Goal: Transaction & Acquisition: Purchase product/service

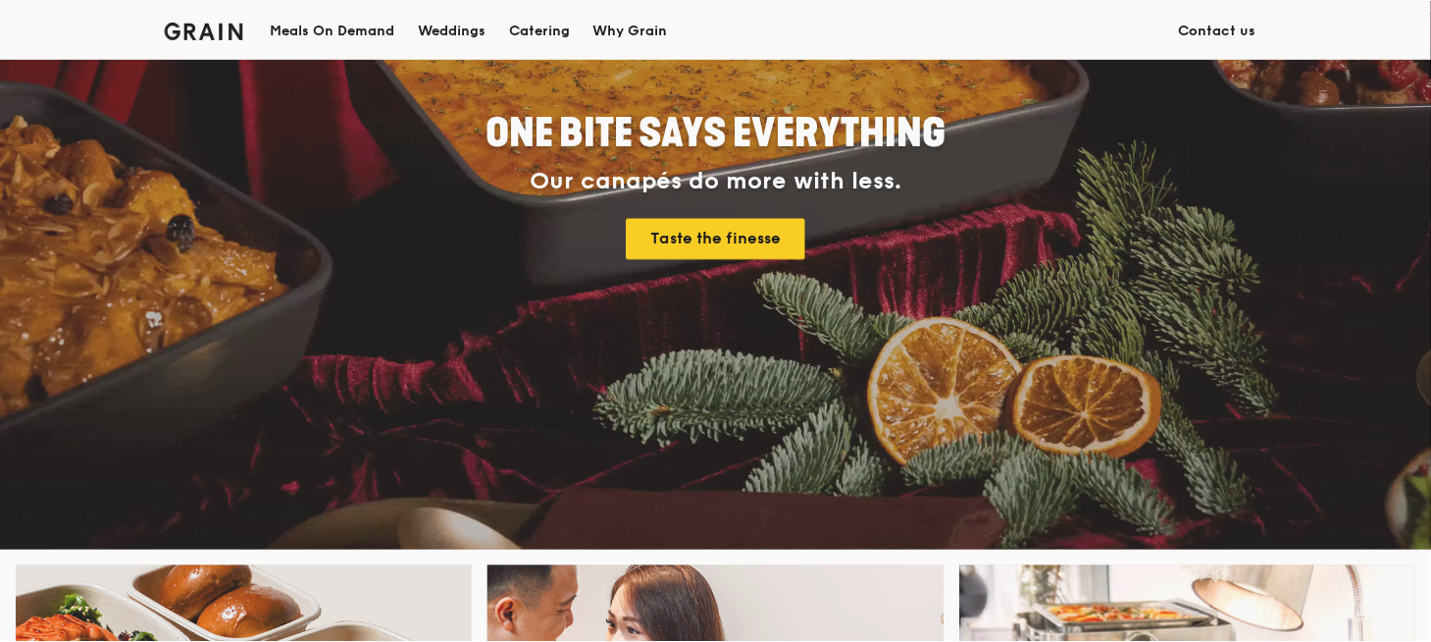
scroll to position [294, 0]
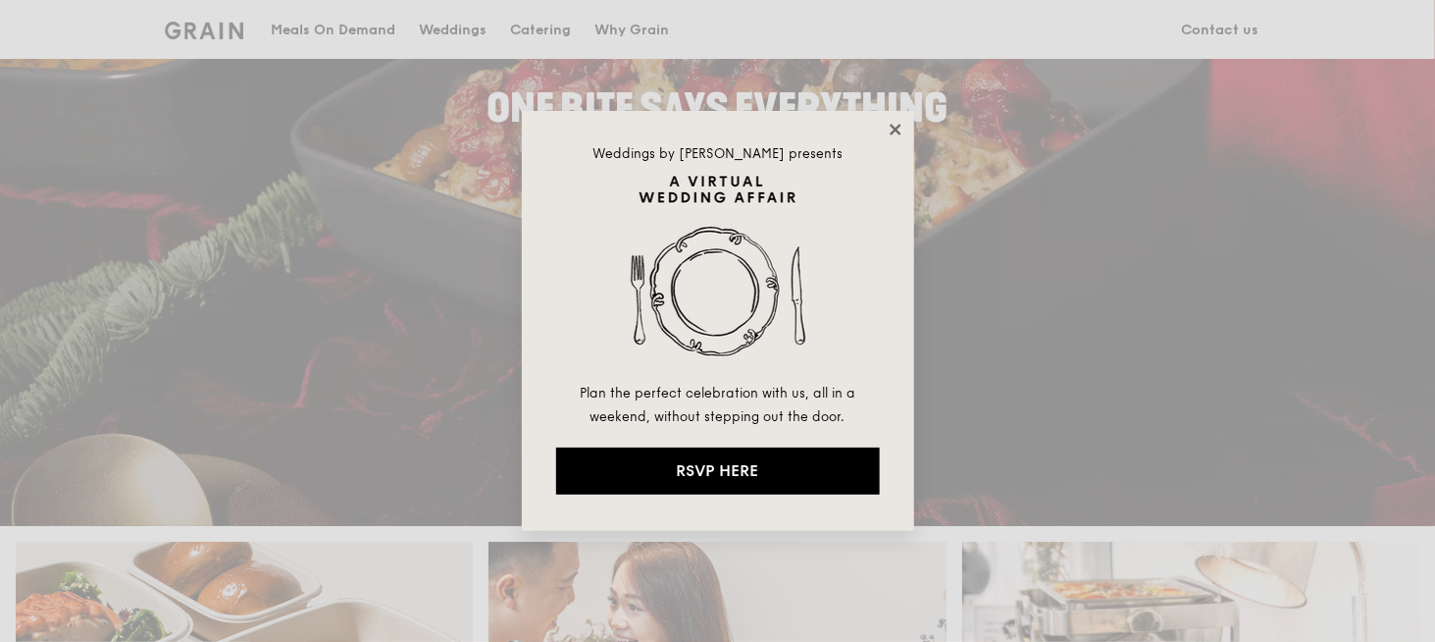
click at [899, 125] on icon at bounding box center [895, 129] width 11 height 11
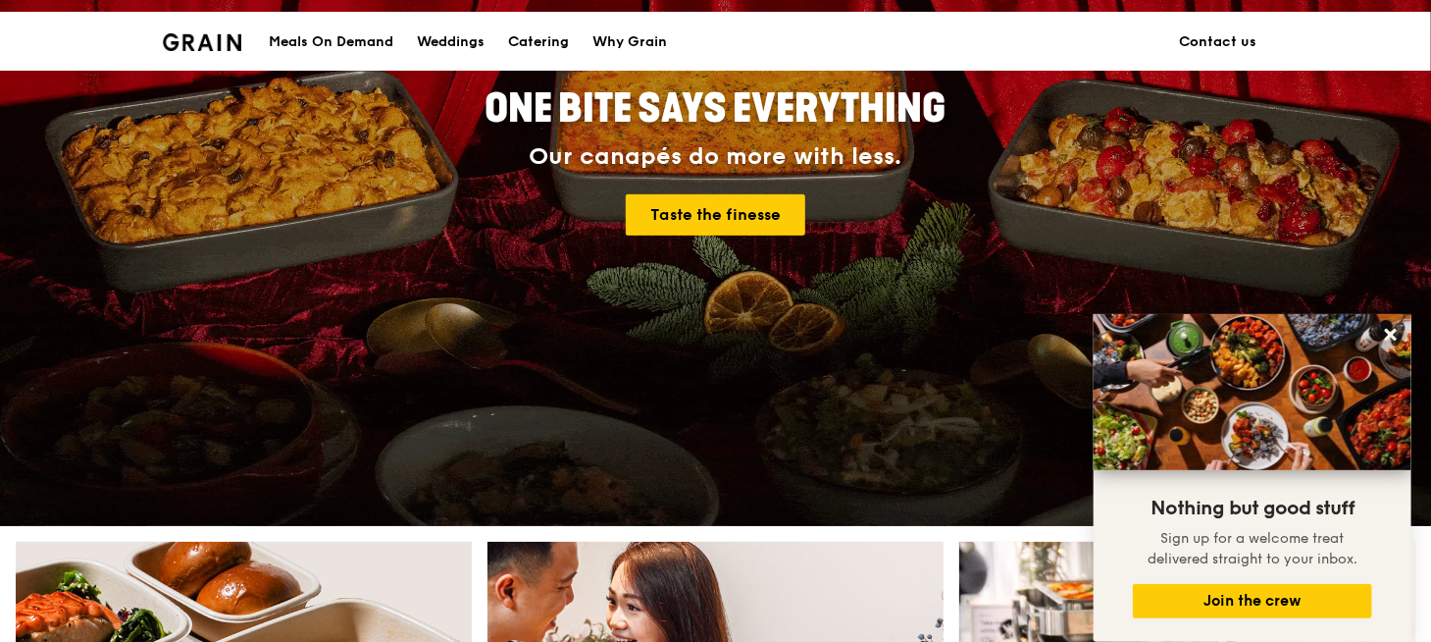
scroll to position [0, 0]
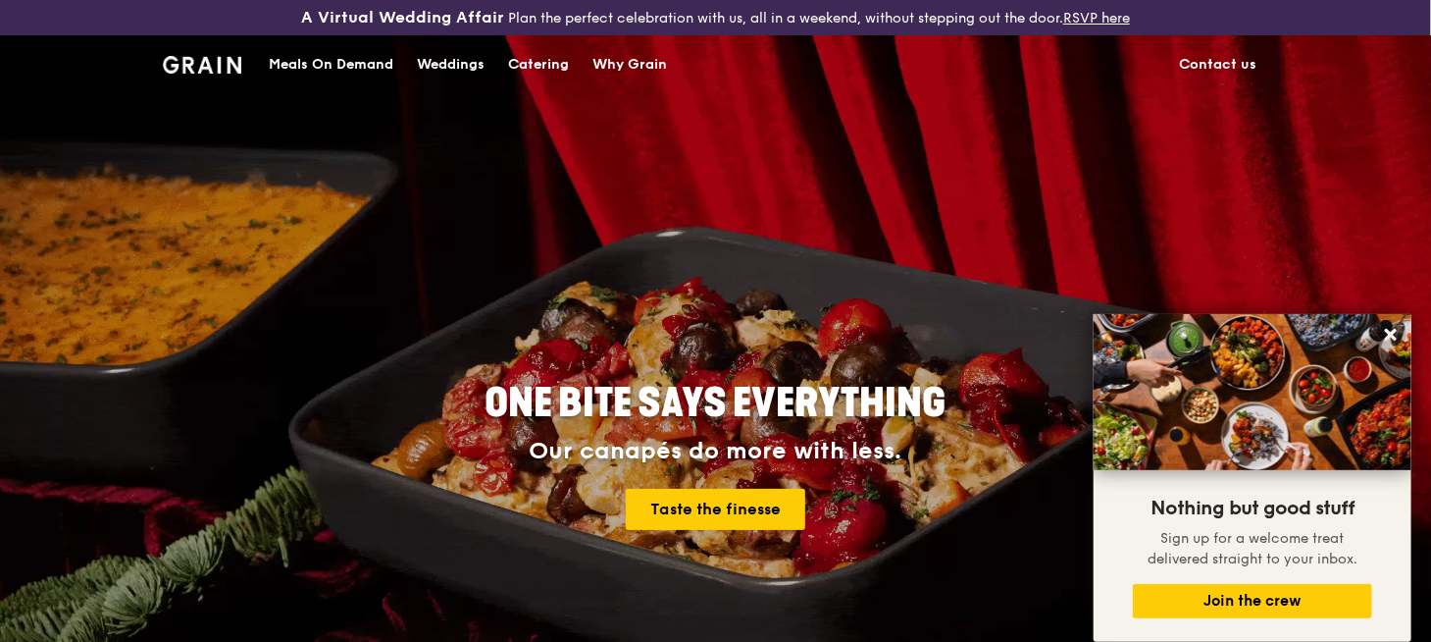
click at [285, 55] on div "Meals On Demand" at bounding box center [331, 64] width 125 height 59
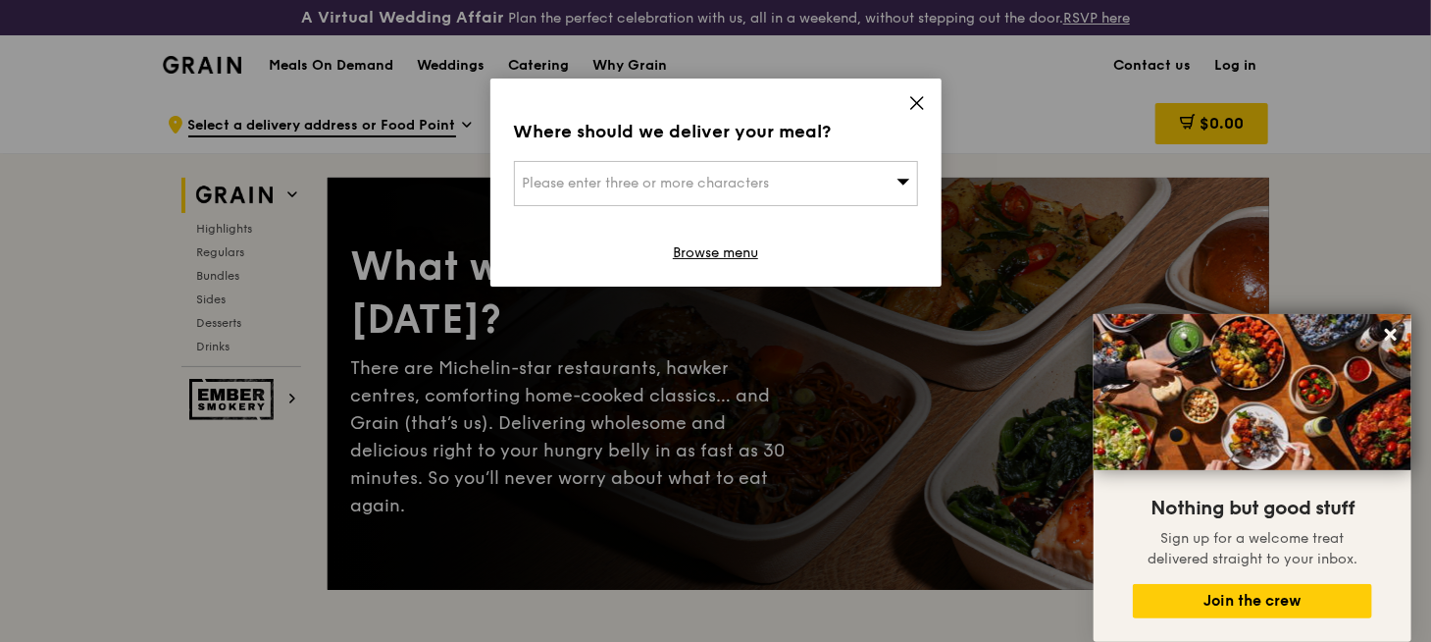
click at [859, 182] on div "Please enter three or more characters" at bounding box center [716, 183] width 404 height 45
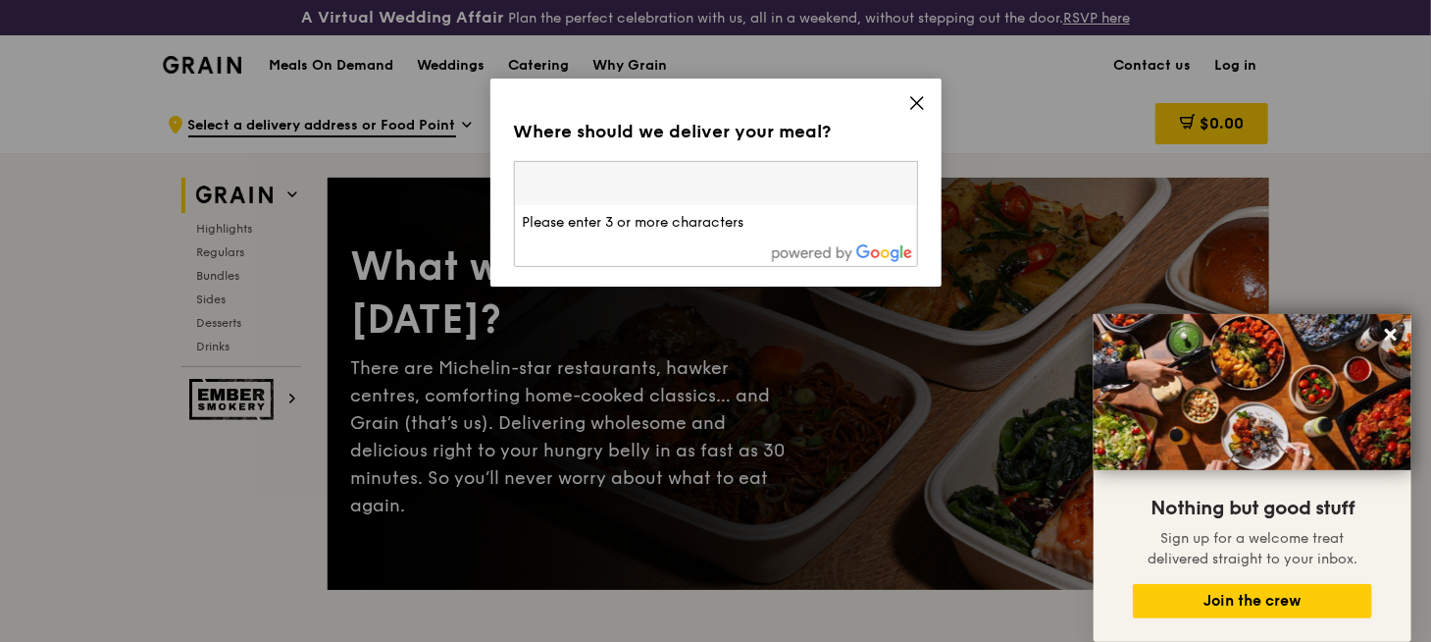
click at [892, 154] on div "Where should we deliver your meal? Please enter three or more characters Please…" at bounding box center [716, 182] width 451 height 208
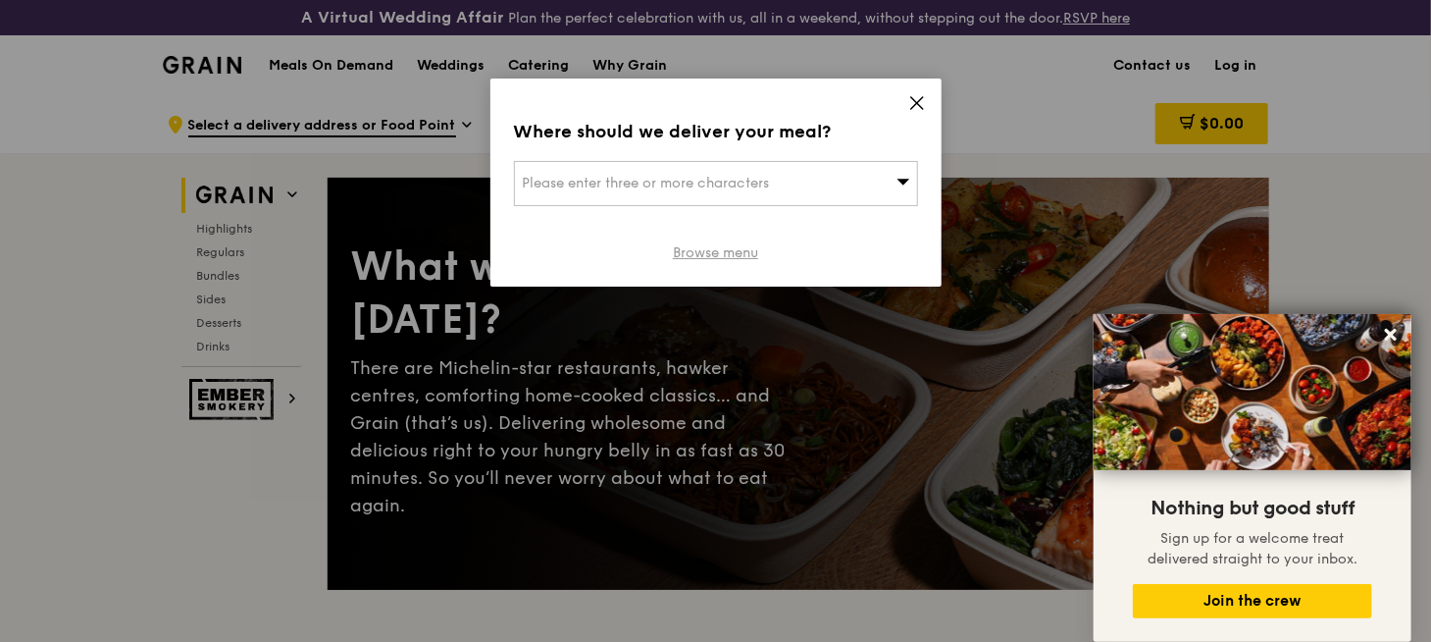
click at [733, 245] on link "Browse menu" at bounding box center [715, 253] width 85 height 20
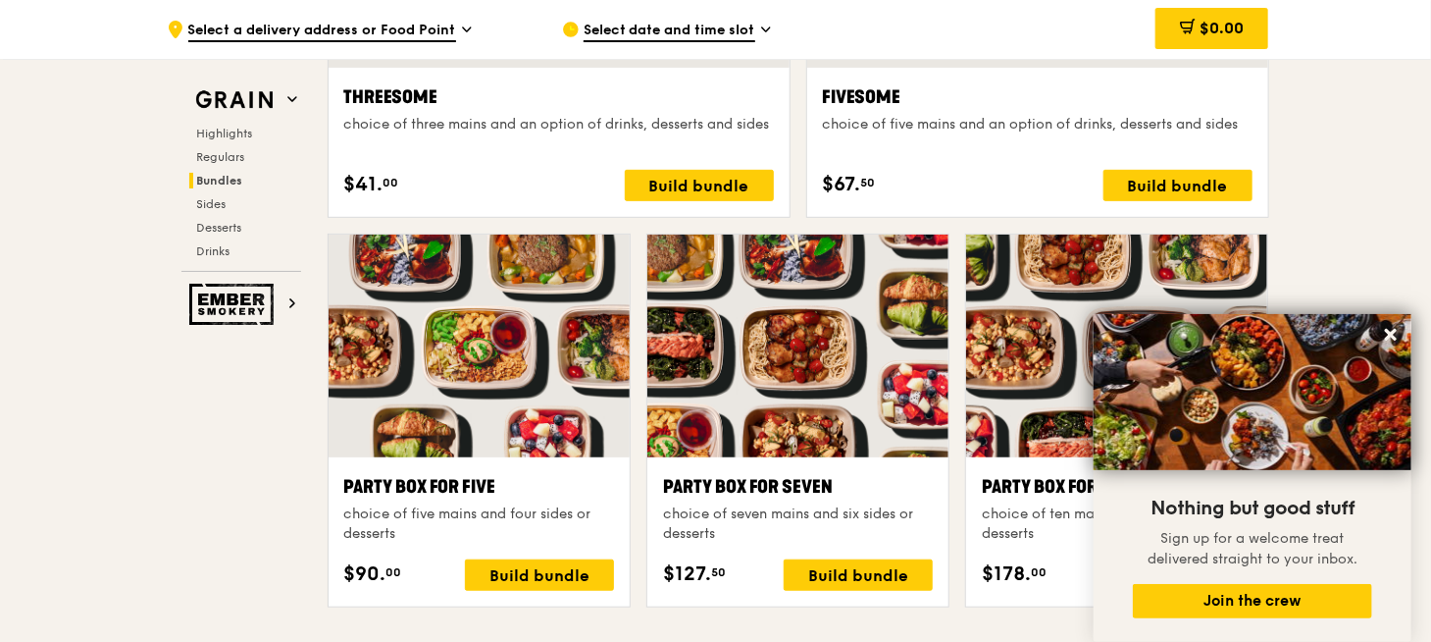
scroll to position [3925, 0]
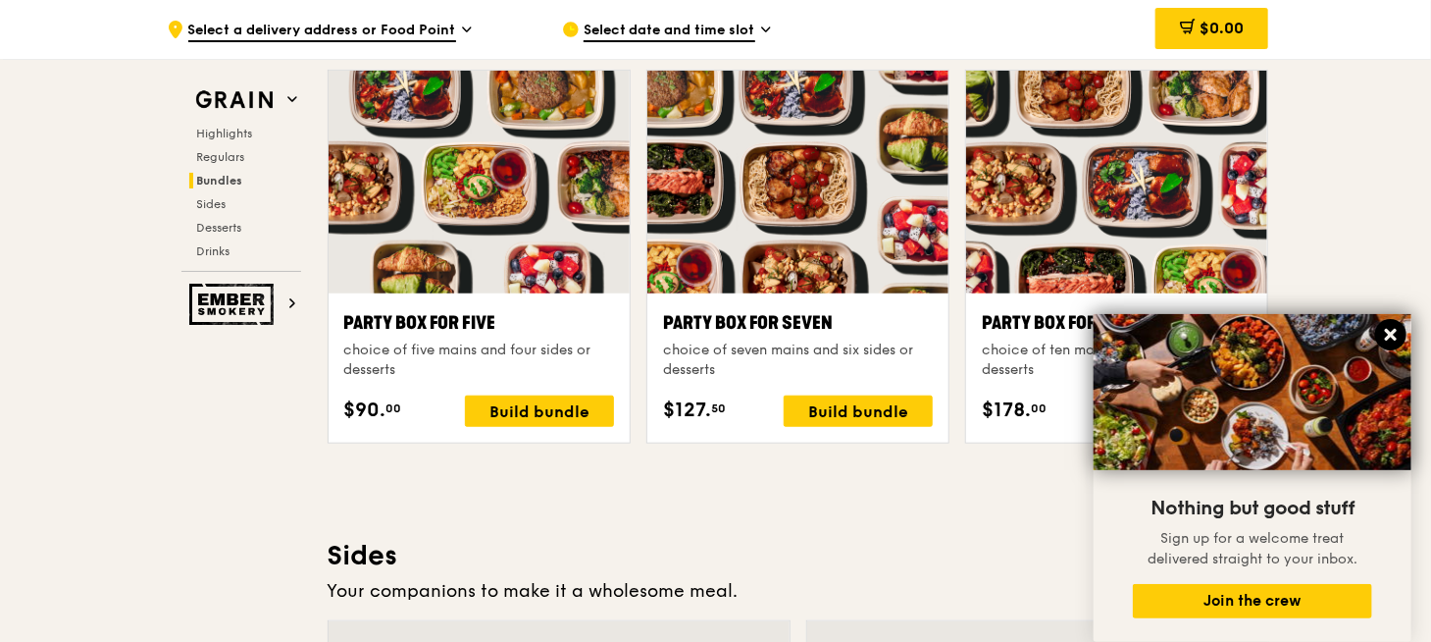
click at [1398, 331] on icon at bounding box center [1391, 335] width 18 height 18
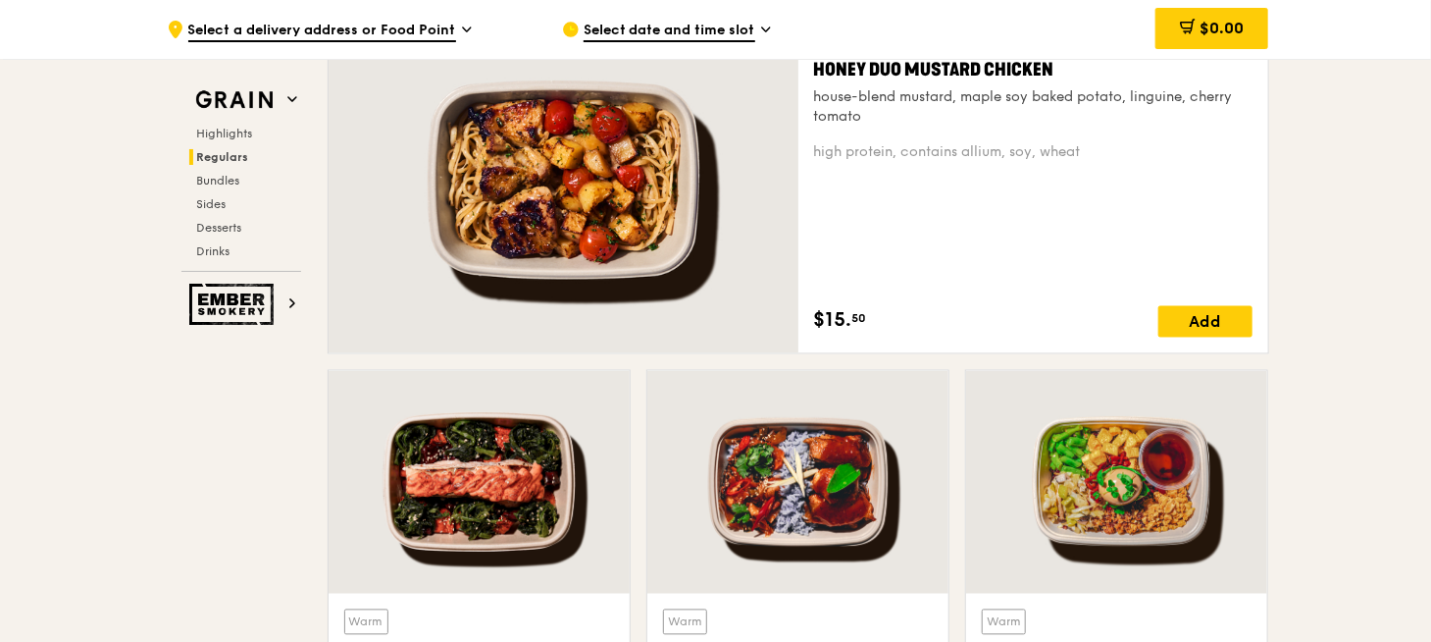
scroll to position [687, 0]
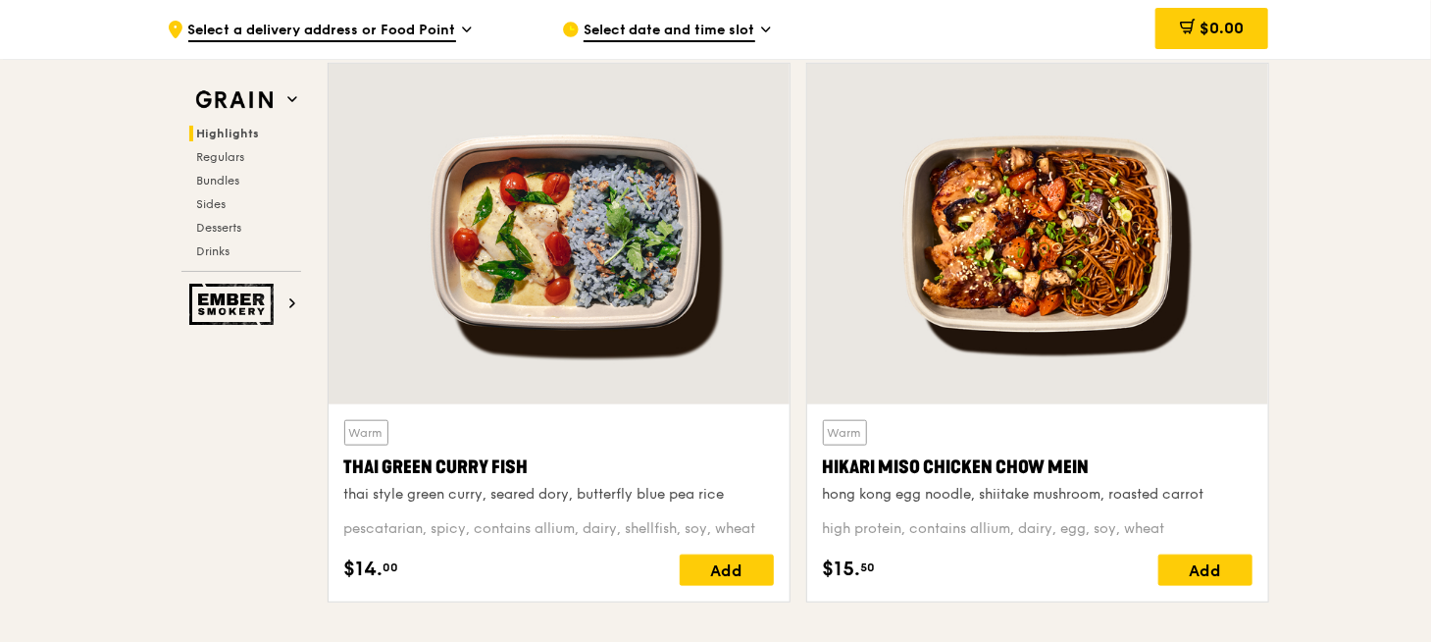
click at [446, 26] on span "Select a delivery address or Food Point" at bounding box center [322, 32] width 268 height 22
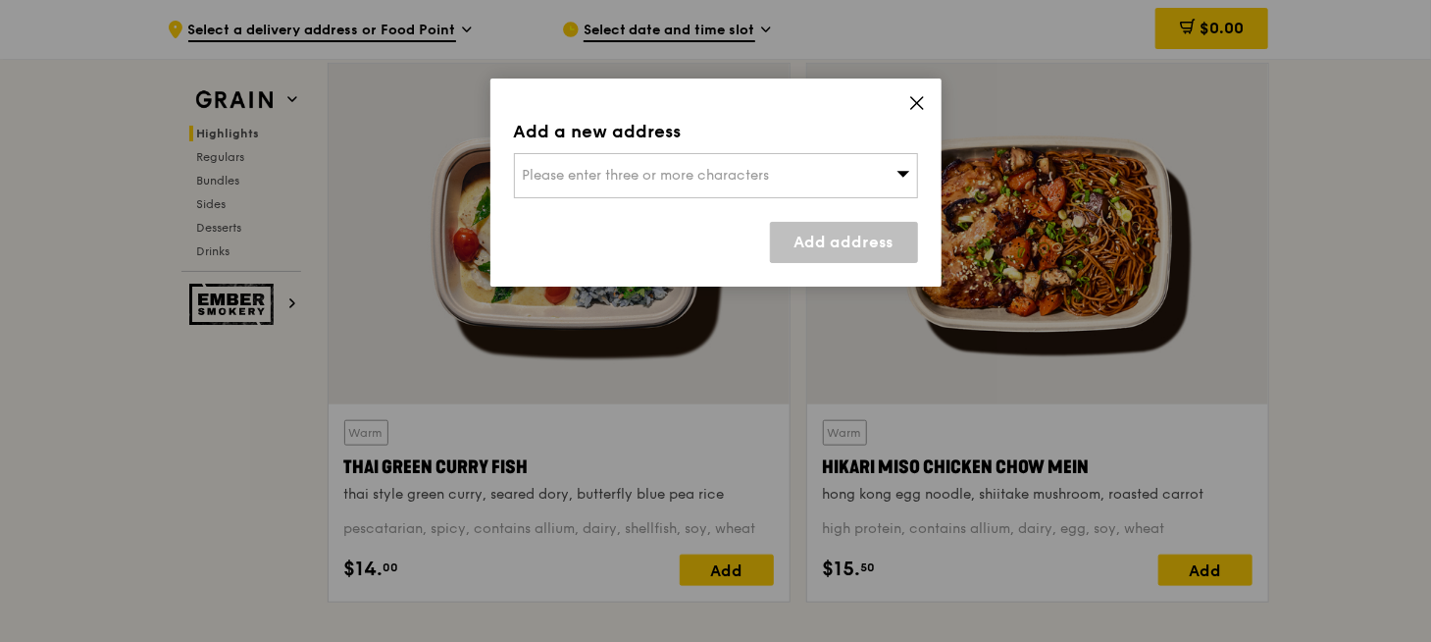
click at [654, 178] on span "Please enter three or more characters" at bounding box center [646, 175] width 247 height 17
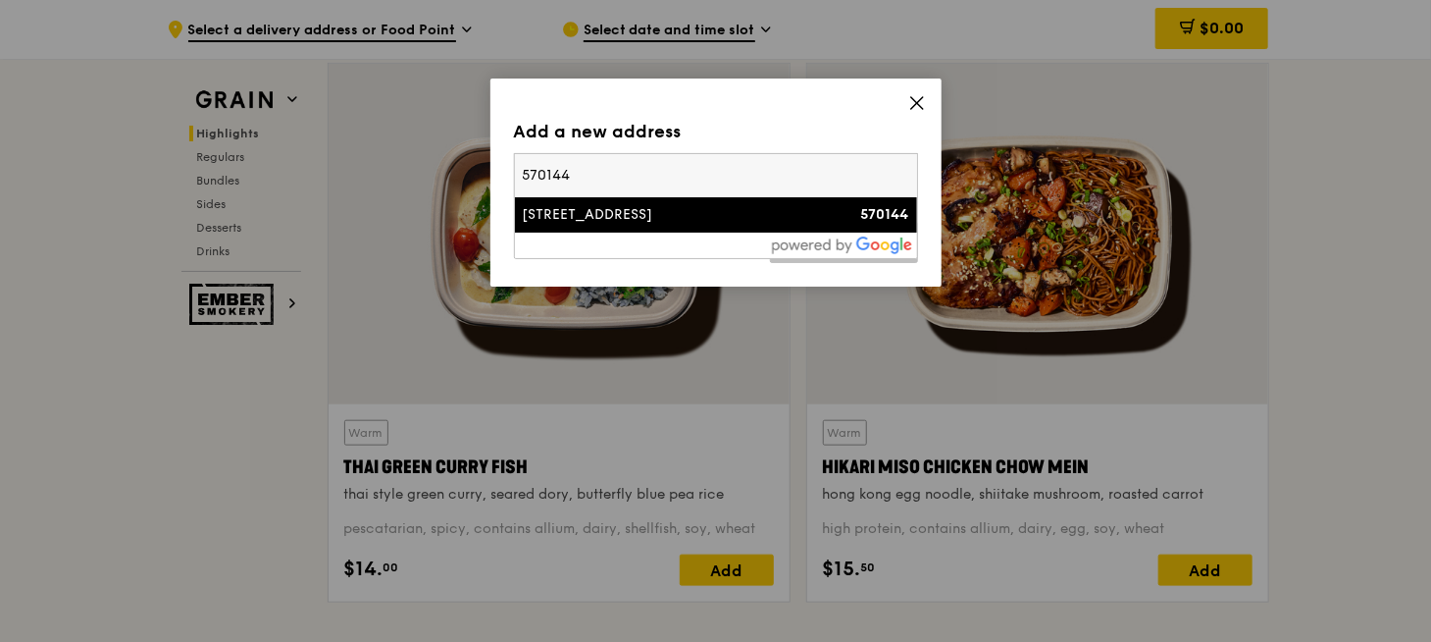
type input "570144"
click at [798, 222] on div "[STREET_ADDRESS]" at bounding box center [668, 215] width 290 height 20
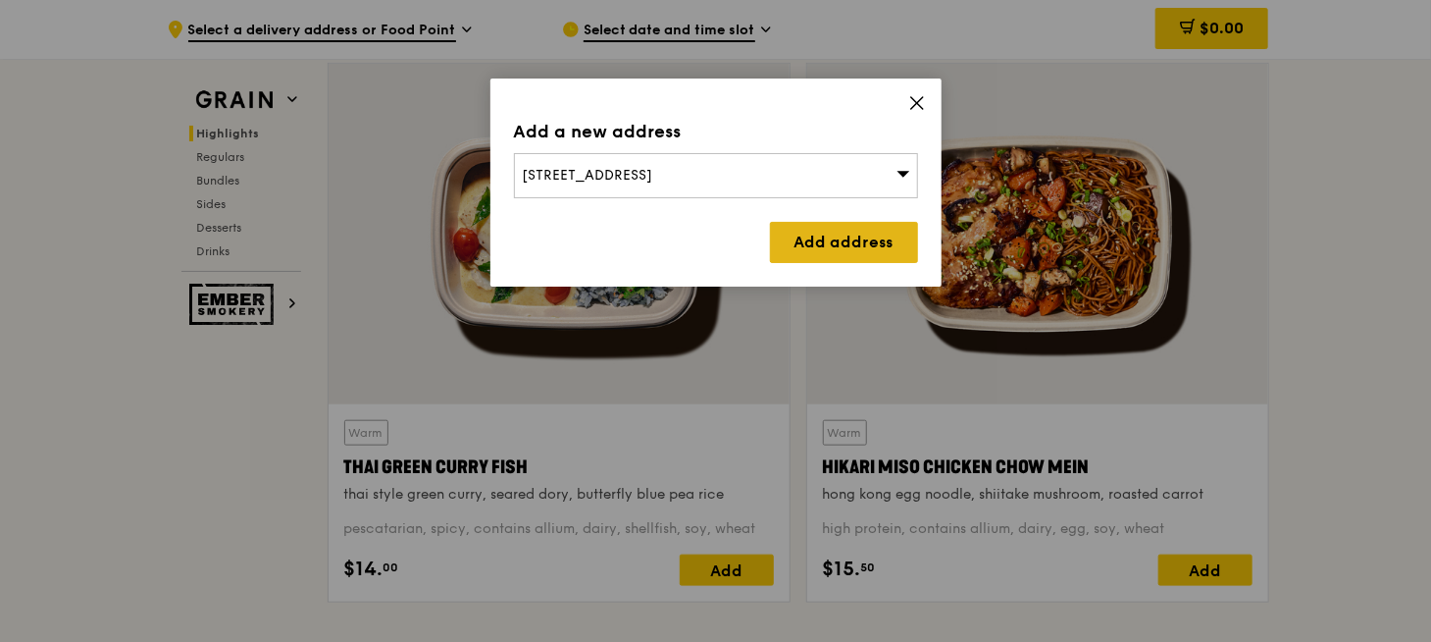
click at [840, 251] on link "Add address" at bounding box center [844, 242] width 148 height 41
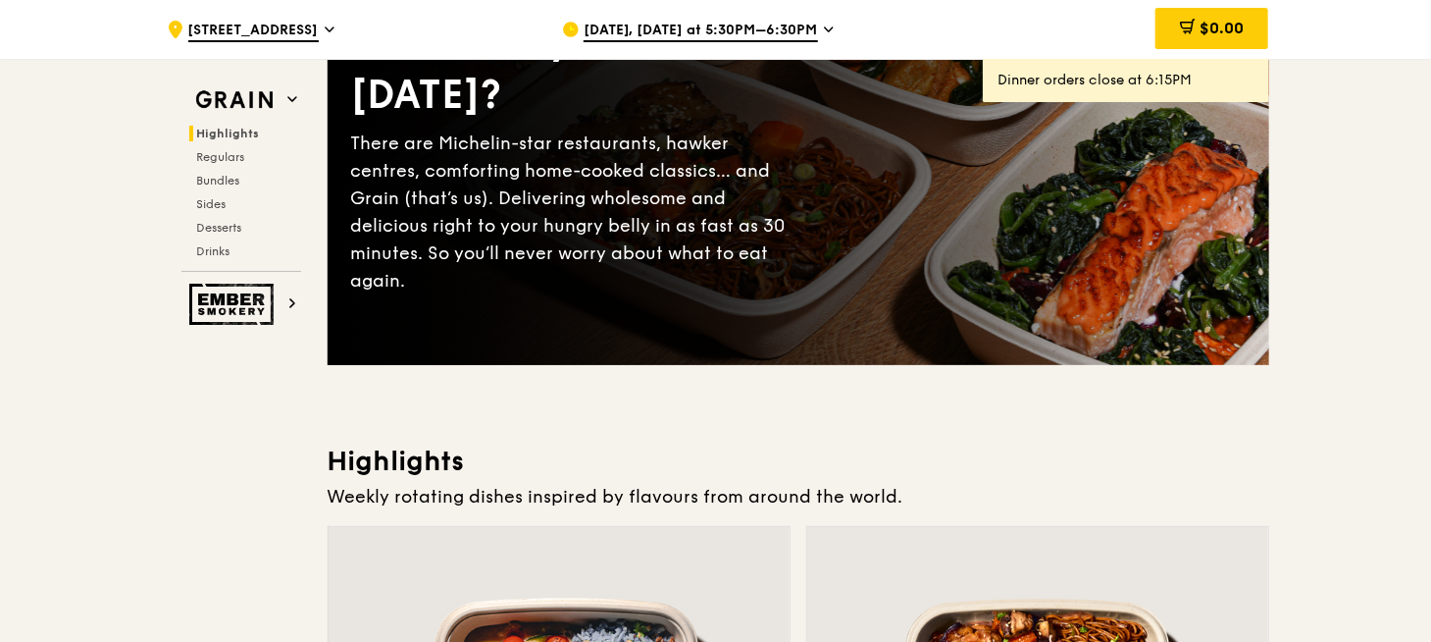
scroll to position [196, 0]
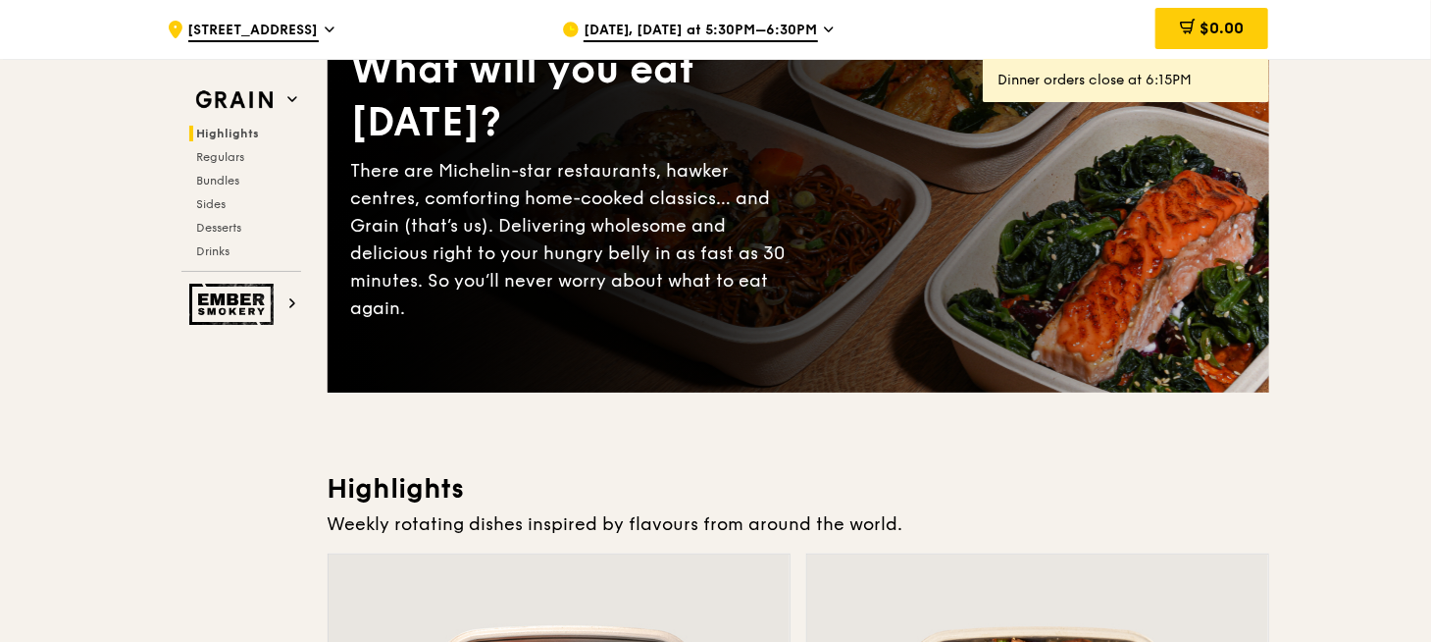
click at [780, 33] on span "[DATE], [DATE] at 5:30PM–6:30PM" at bounding box center [701, 32] width 234 height 22
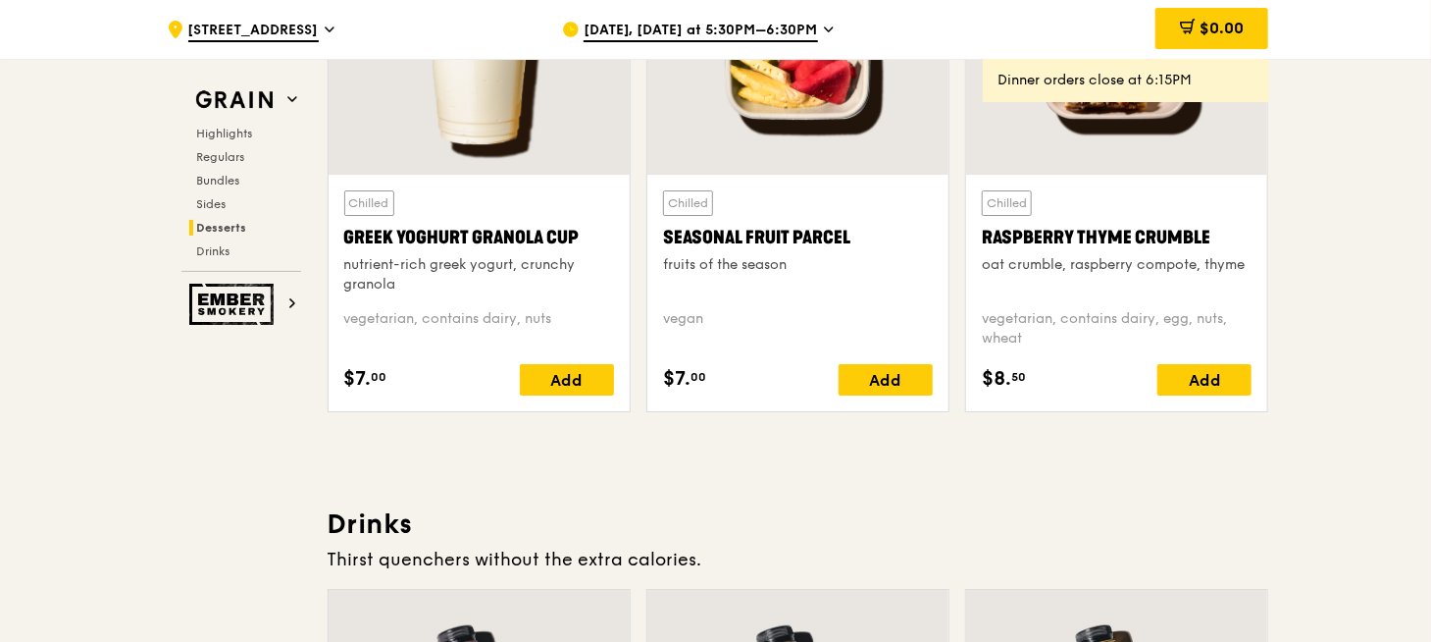
scroll to position [6377, 0]
